Goal: Transaction & Acquisition: Purchase product/service

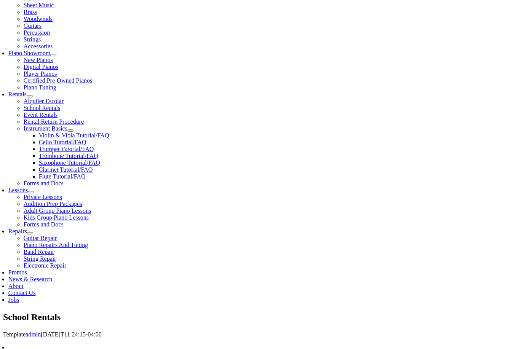
scroll to position [187, 0]
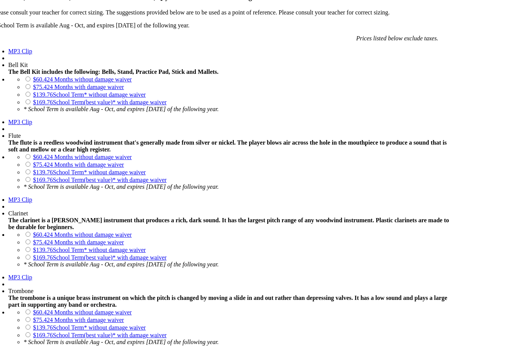
scroll to position [716, 0]
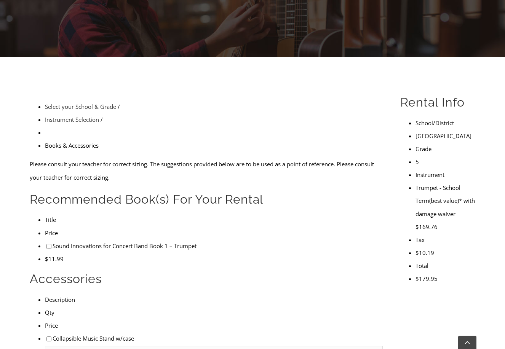
scroll to position [162, 0]
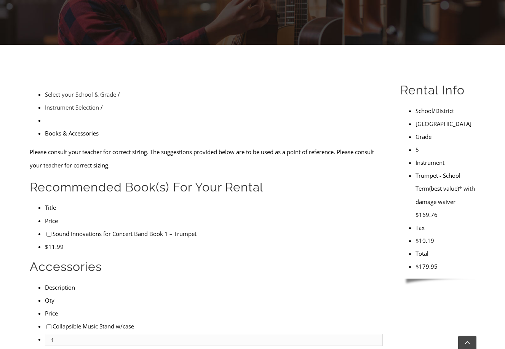
click at [46, 232] on input"] "checkbox" at bounding box center [48, 234] width 5 height 5
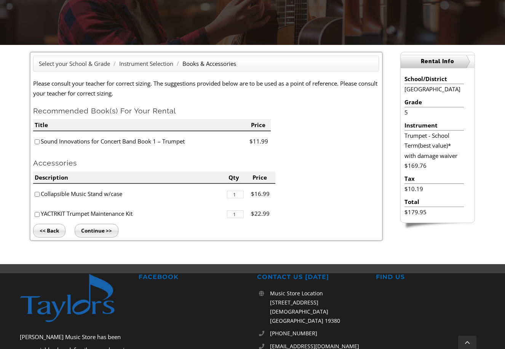
checkbox input"] "true"
click at [36, 191] on li "Collapsible Music Stand w/case" at bounding box center [130, 194] width 194 height 20
click at [36, 192] on input"] "checkbox" at bounding box center [37, 194] width 5 height 5
checkbox input"] "true"
click at [86, 231] on input "Continue >>" at bounding box center [97, 231] width 44 height 14
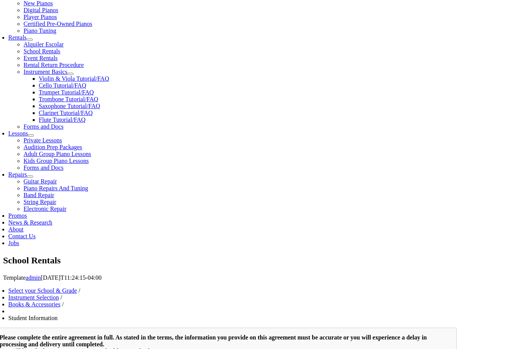
type input "1"
type input "a"
type input "alba"
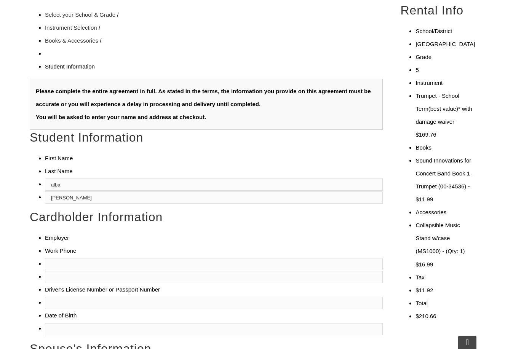
type input "ceballos"
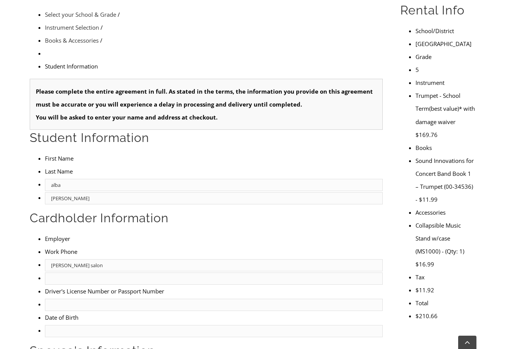
type input "rosa salon"
type input "484-231-1375"
click at [45, 299] on input "text" at bounding box center [214, 305] width 338 height 12
type input "27967446"
type input "07/30/1987"
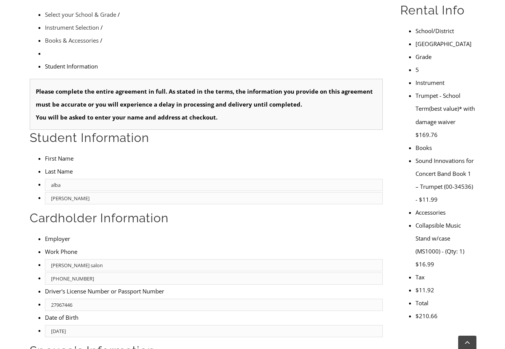
type input "yohendy ceballos"
type input "6102754460"
type input "dominican unisex salon"
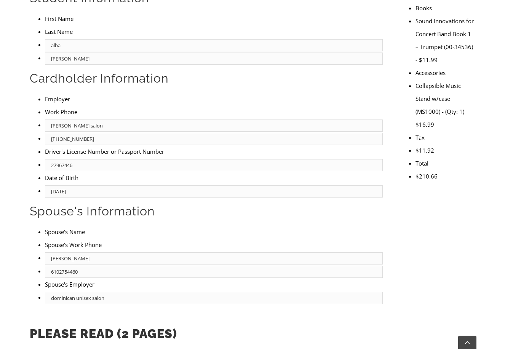
scroll to position [159, 0]
type input "2"
type input "dominican unisex salon"
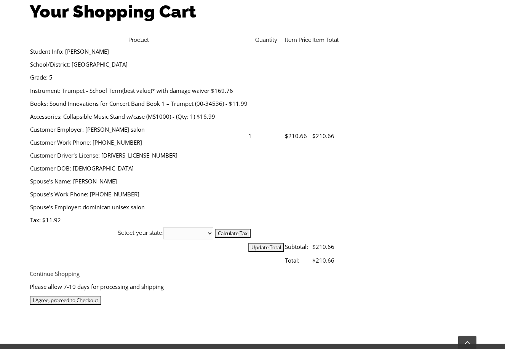
scroll to position [256, 0]
click at [101, 296] on input "I Agree, proceed to Checkout" at bounding box center [66, 300] width 72 height 9
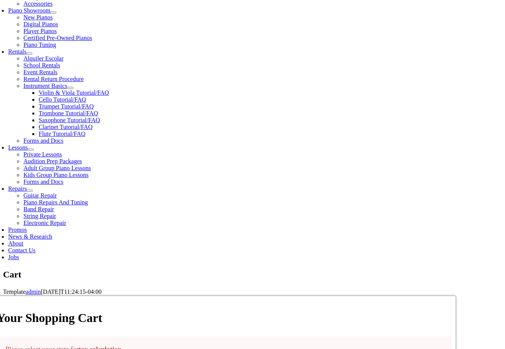
scroll to position [233, 0]
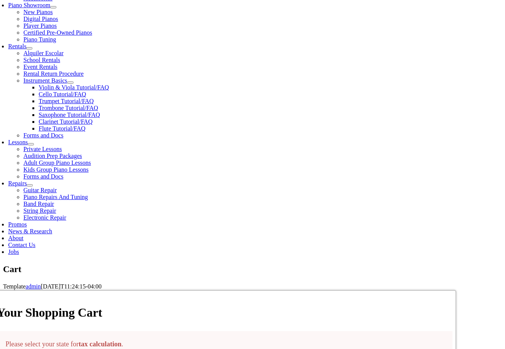
select select "PA"
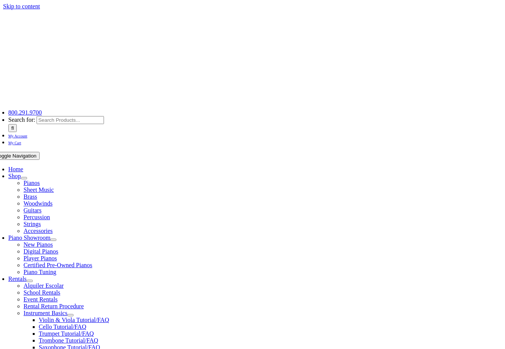
select select "PA"
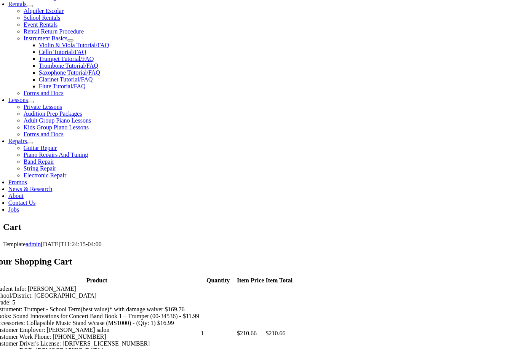
scroll to position [281, 0]
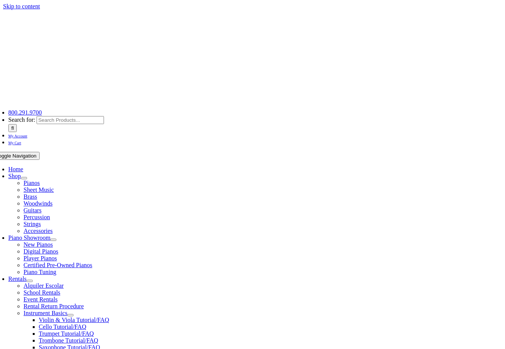
select select
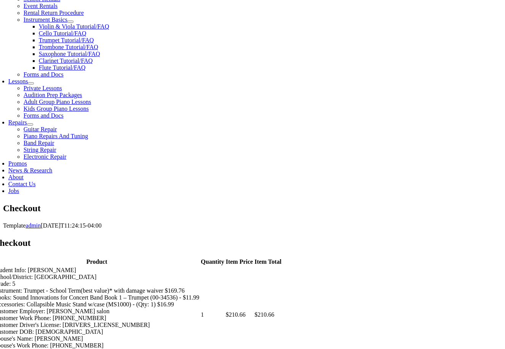
scroll to position [297, 0]
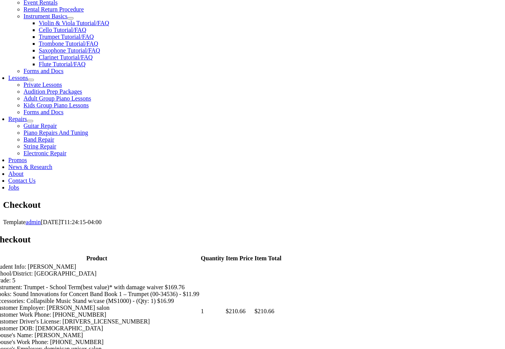
type input "maria"
type input "ramirez"
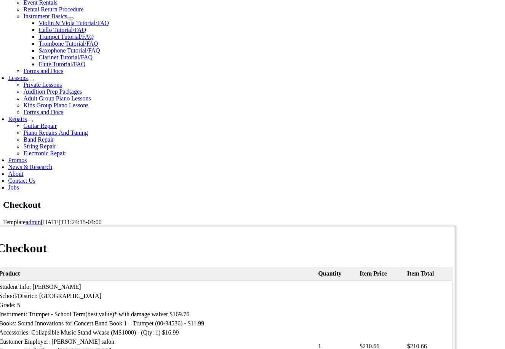
type input "526 barbara dr"
type input "east"
click at [120, 204] on input "East Norriton" at bounding box center [111, 207] width 76 height 6
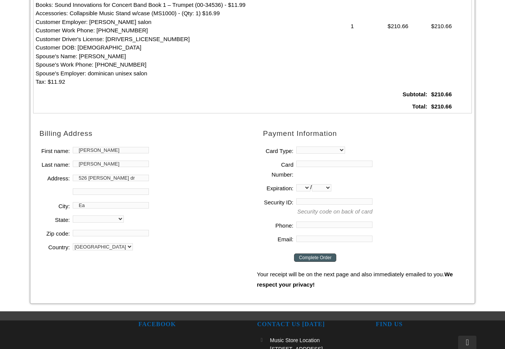
type input "E"
click at [108, 204] on input "norristpwn" at bounding box center [111, 205] width 76 height 6
type input "norristown"
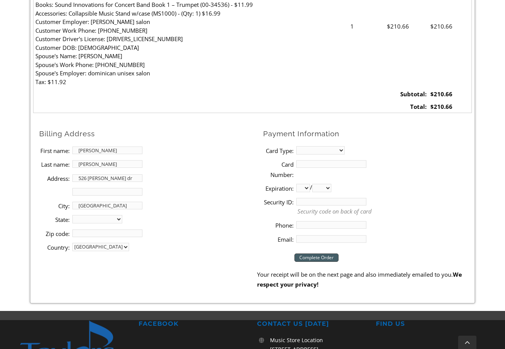
select select "PA"
click at [87, 230] on input "Zip code:" at bounding box center [107, 234] width 70 height 8
type input "19401"
click at [173, 188] on li "Address 2:" at bounding box center [148, 192] width 218 height 14
select select "mastercard"
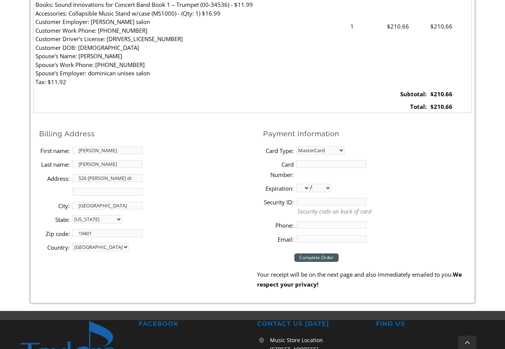
click at [306, 163] on input "Card Number:" at bounding box center [331, 164] width 70 height 8
type input "5461330010423376"
select select "11"
select select "2026"
click at [355, 199] on input "Security ID:" at bounding box center [331, 202] width 70 height 8
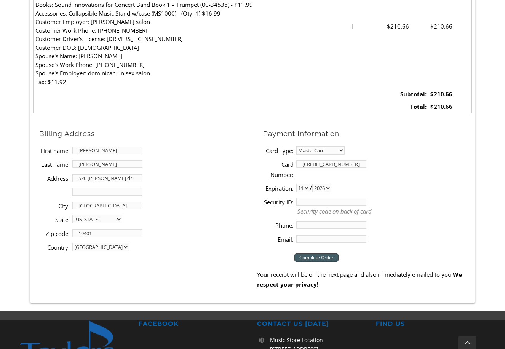
type input "052"
type input "4846884053"
type input "[EMAIL_ADDRESS][DOMAIN_NAME]"
click at [304, 254] on input "Complete Order" at bounding box center [317, 258] width 44 height 8
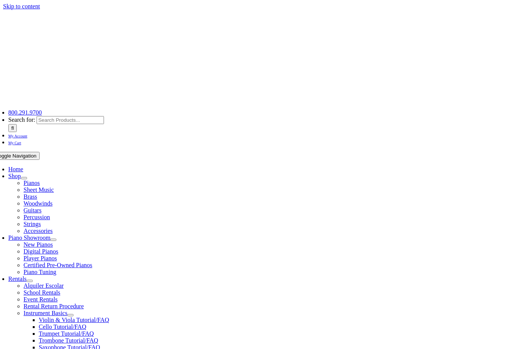
select select "PA"
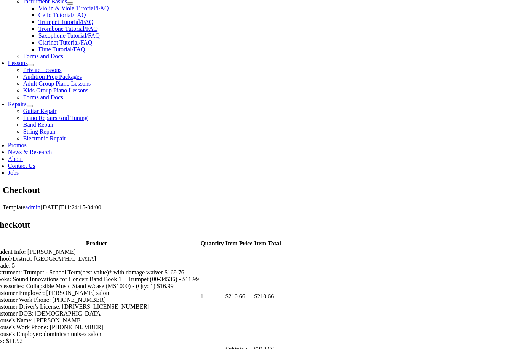
scroll to position [313, 0]
select select "mastercard"
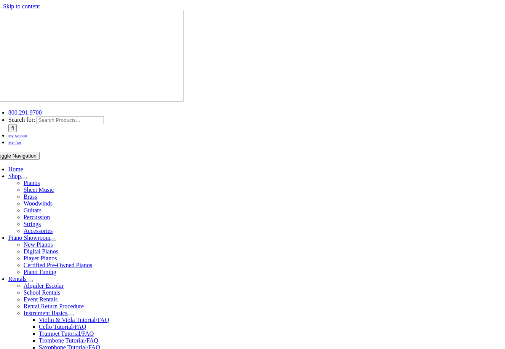
scroll to position [0, 0]
click at [21, 141] on span "My Cart" at bounding box center [14, 143] width 13 height 4
select select "PA"
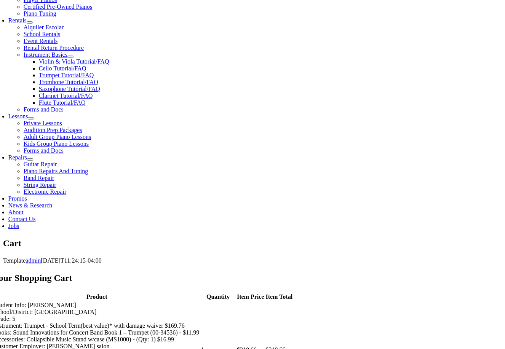
scroll to position [259, 0]
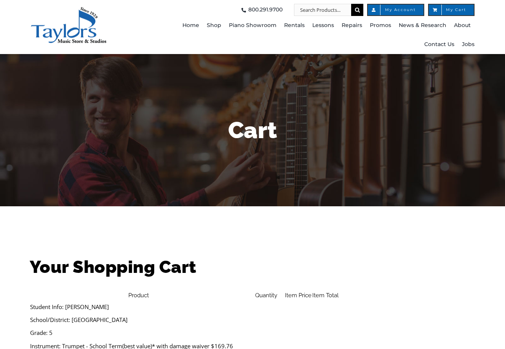
select select "PA"
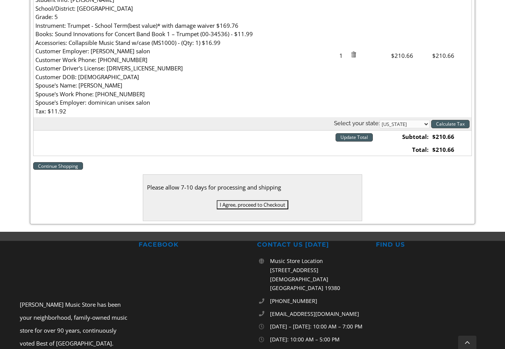
scroll to position [305, 0]
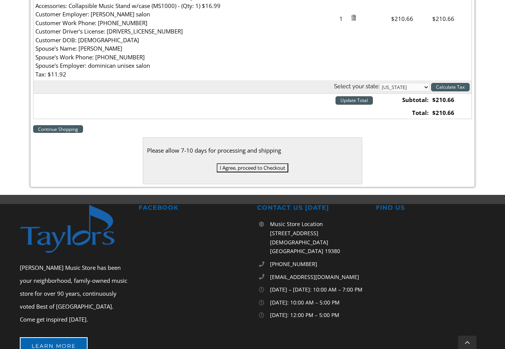
click at [48, 128] on link "Continue Shopping" at bounding box center [58, 129] width 50 height 8
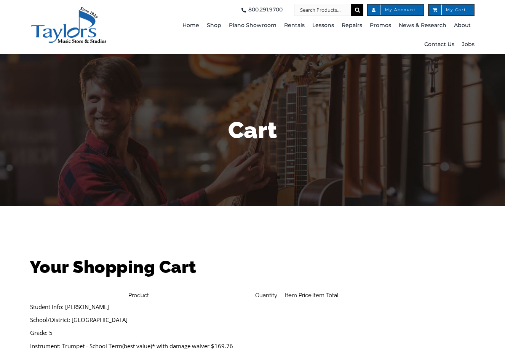
select select "PA"
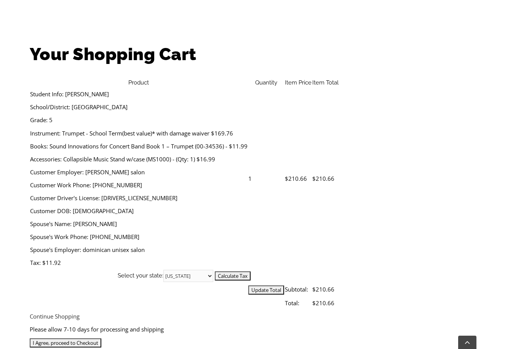
scroll to position [228, 0]
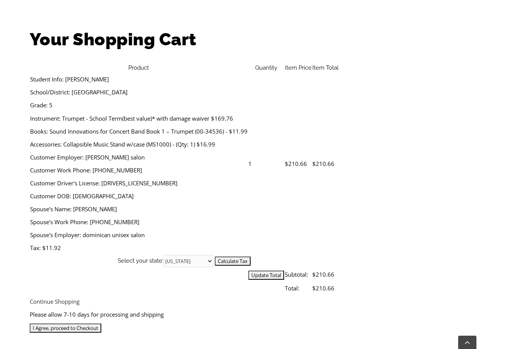
click at [101, 324] on input "I Agree, proceed to Checkout" at bounding box center [66, 328] width 72 height 9
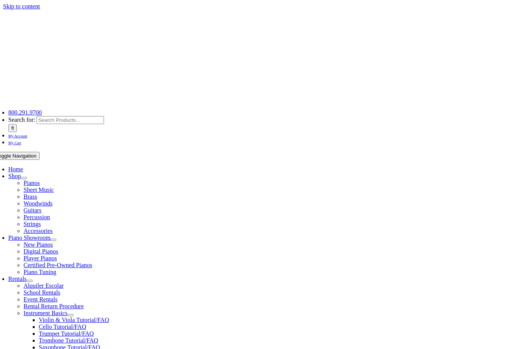
select select
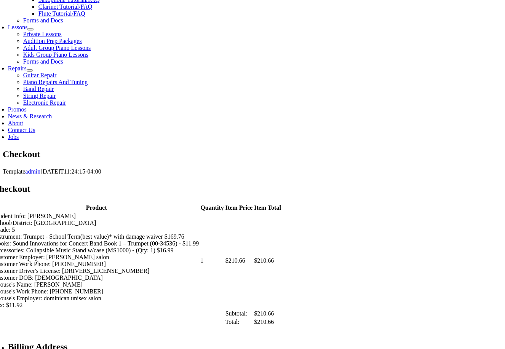
scroll to position [348, 0]
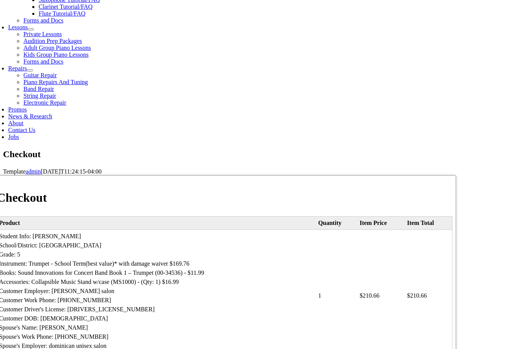
type input "[PERSON_NAME]"
type input "526"
type input "[PERSON_NAME] Drive"
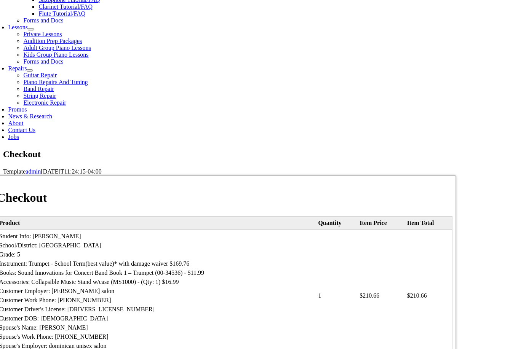
type input "East Norriton"
select select "PA"
type input "19403"
type input "[EMAIL_ADDRESS][DOMAIN_NAME]"
drag, startPoint x: 121, startPoint y: 152, endPoint x: 66, endPoint y: 149, distance: 55.7
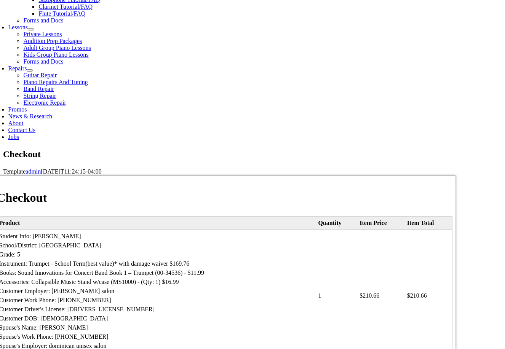
type input "[GEOGRAPHIC_DATA]"
